Goal: Information Seeking & Learning: Learn about a topic

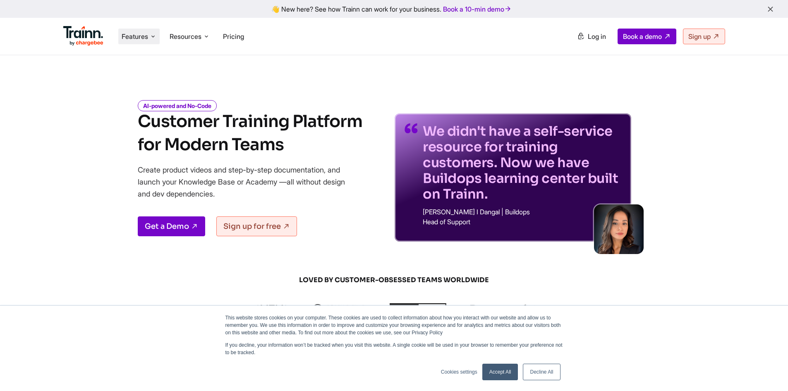
click at [137, 37] on span "Features" at bounding box center [135, 36] width 26 height 9
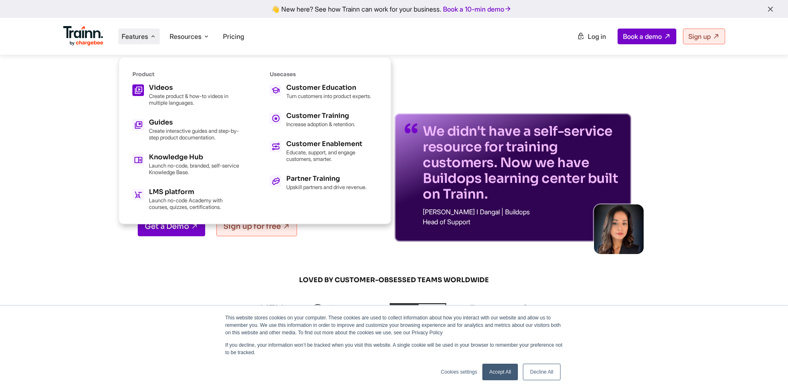
click at [172, 90] on div "Videos" at bounding box center [194, 87] width 91 height 7
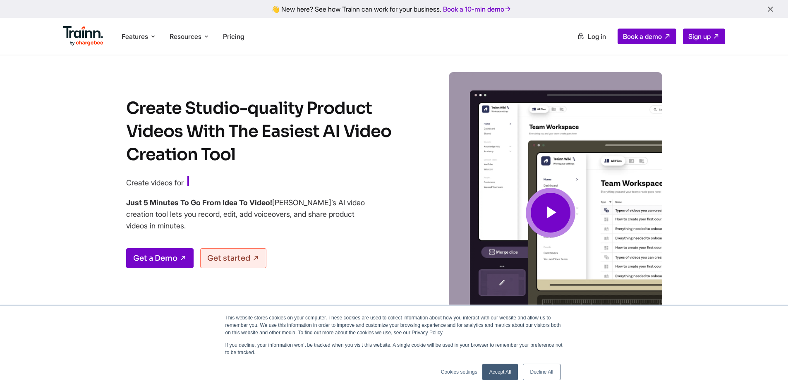
click at [548, 207] on icon at bounding box center [551, 213] width 20 height 28
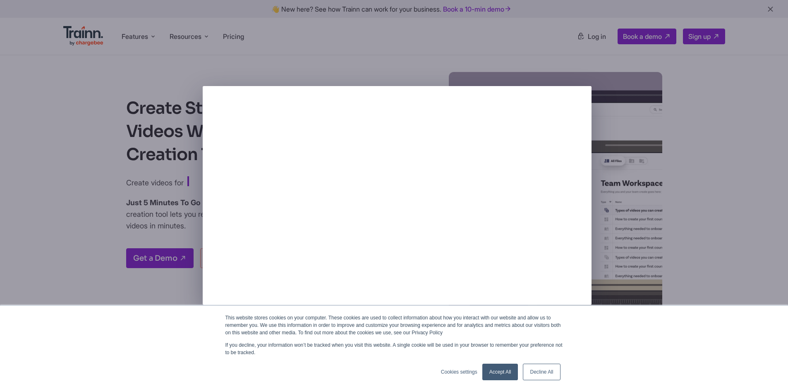
click at [96, 156] on div at bounding box center [394, 195] width 788 height 391
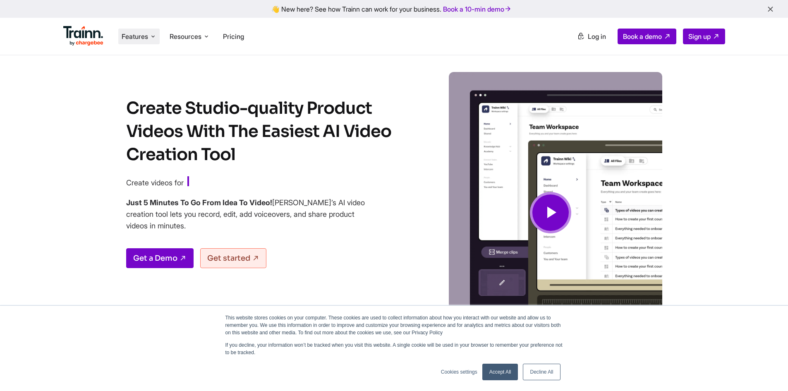
click at [143, 38] on span "Features" at bounding box center [135, 36] width 26 height 9
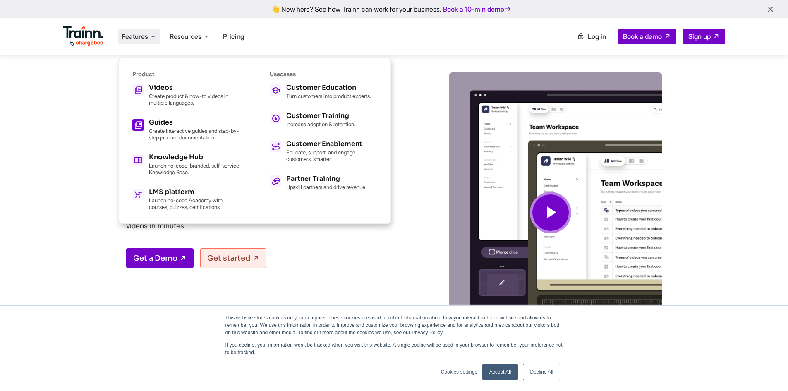
click at [164, 127] on p "Create interactive guides and step-by-step product documentation." at bounding box center [194, 133] width 91 height 13
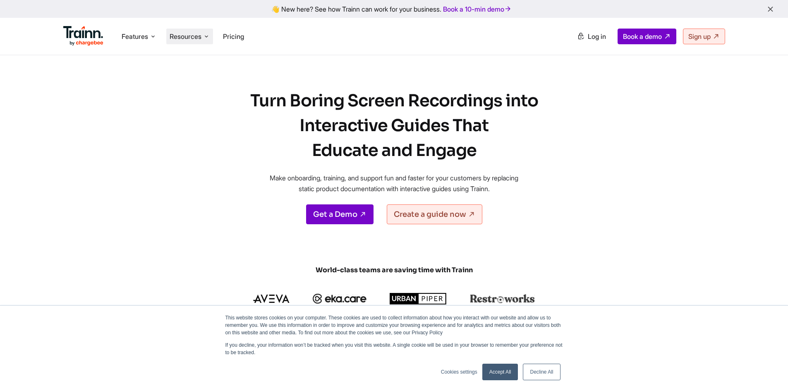
click at [197, 37] on span "Resources" at bounding box center [186, 36] width 32 height 9
